Goal: Information Seeking & Learning: Learn about a topic

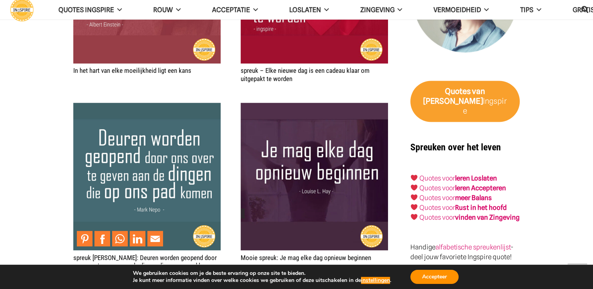
scroll to position [1322, 0]
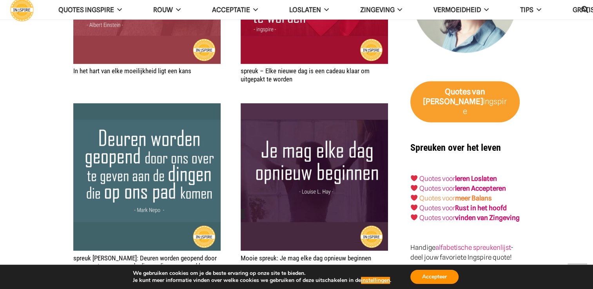
click at [473, 194] on strong "meer Balans" at bounding box center [473, 198] width 37 height 8
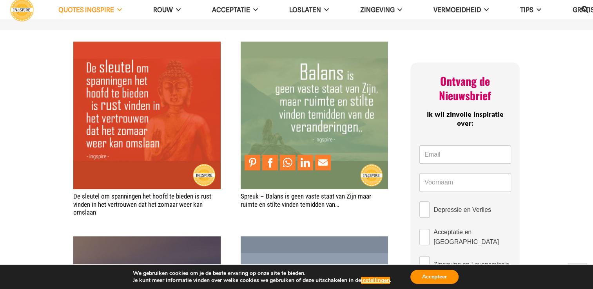
scroll to position [444, 0]
click at [323, 105] on img "Spreuk – Balans is geen vaste staat van Zijn maar ruimte en stilte vinden temid…" at bounding box center [313, 115] width 147 height 147
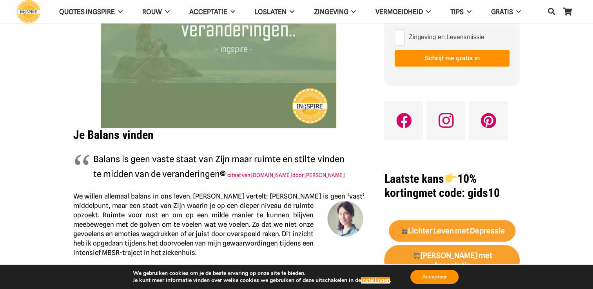
scroll to position [186, 0]
